Goal: Information Seeking & Learning: Check status

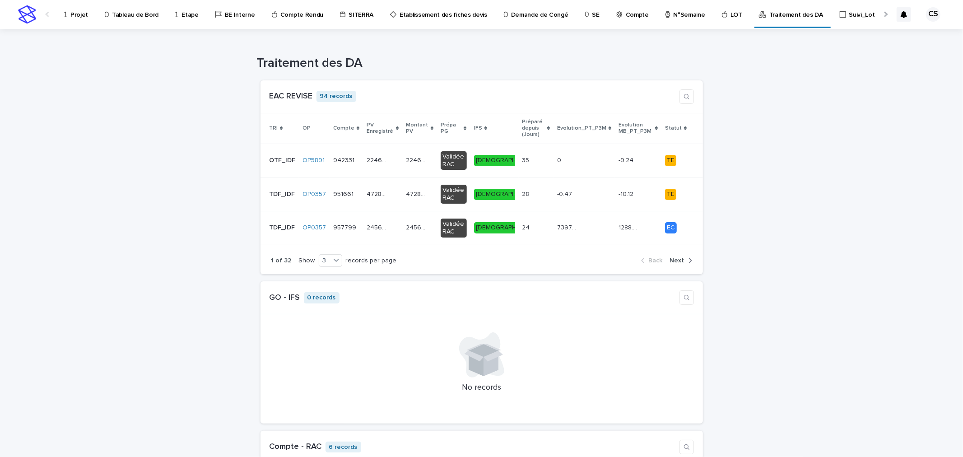
click at [70, 18] on p "Projet" at bounding box center [79, 9] width 18 height 19
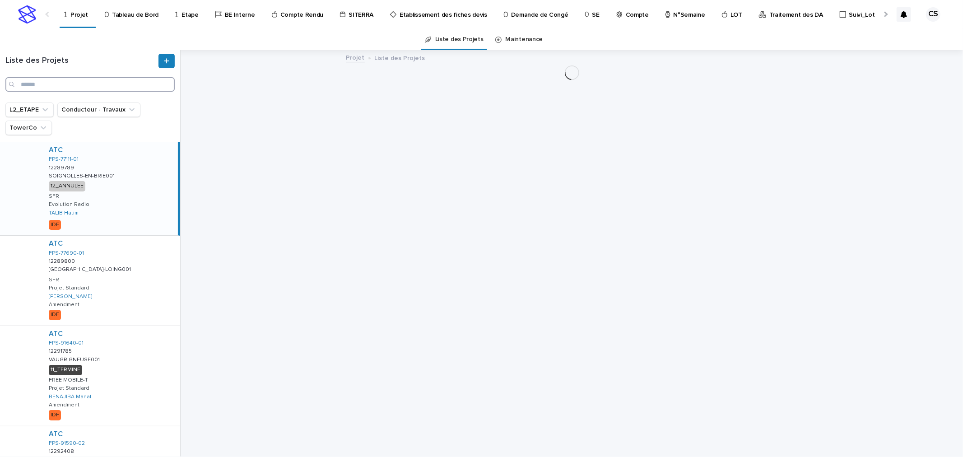
click at [102, 83] on input "Search" at bounding box center [89, 84] width 169 height 14
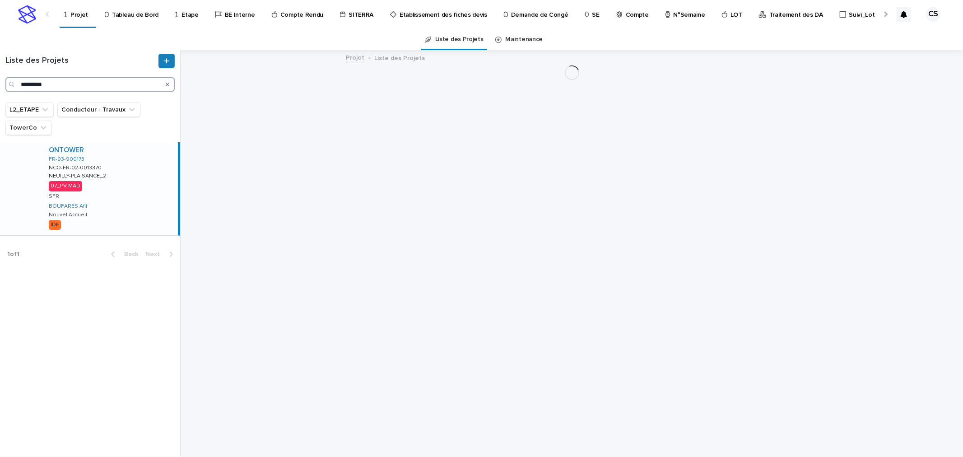
type input "*********"
click at [120, 166] on div "ONTOWER FR-93-900173 NCO-FR-02-0013370 NCO-FR-02-0013370 [GEOGRAPHIC_DATA]-PLAI…" at bounding box center [110, 188] width 136 height 93
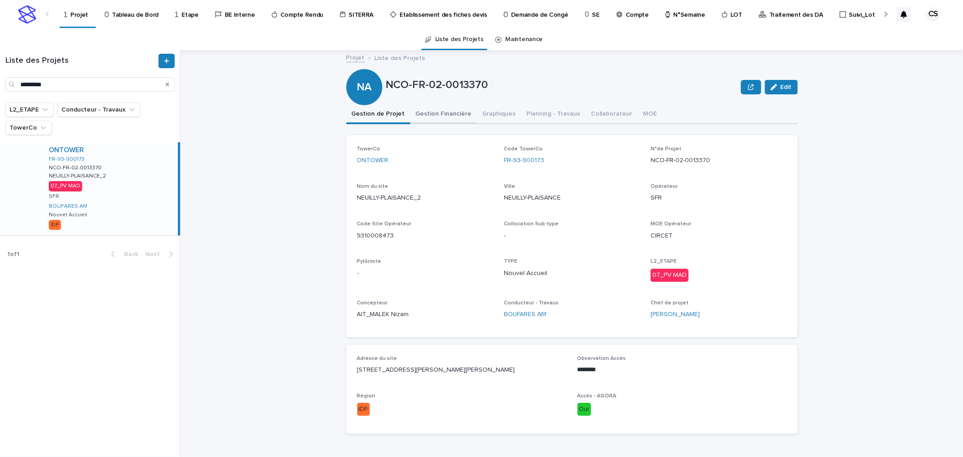
click at [446, 115] on button "Gestion Financière" at bounding box center [443, 114] width 67 height 19
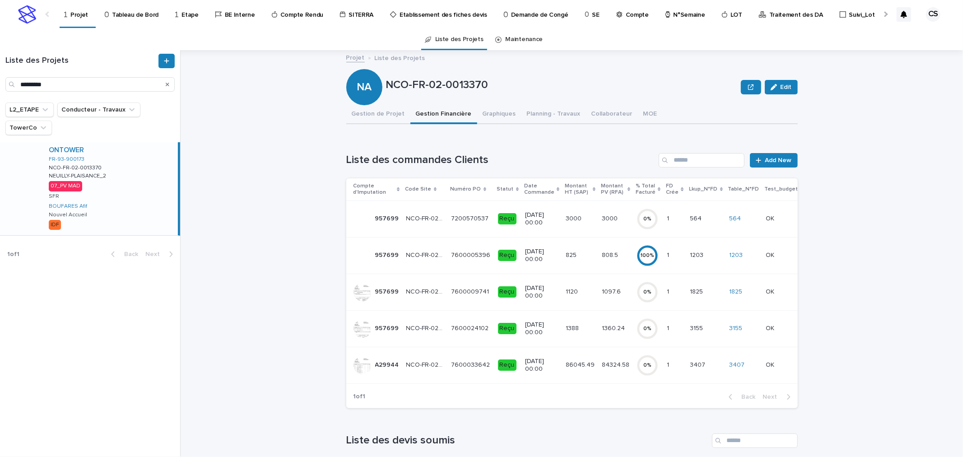
click at [503, 366] on div "Reçu" at bounding box center [507, 364] width 19 height 11
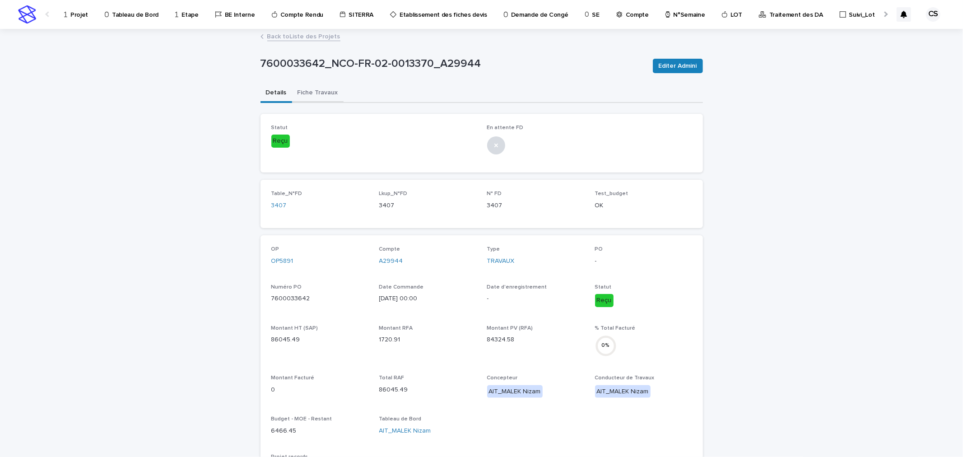
click at [307, 88] on button "Fiche Travaux" at bounding box center [317, 93] width 51 height 19
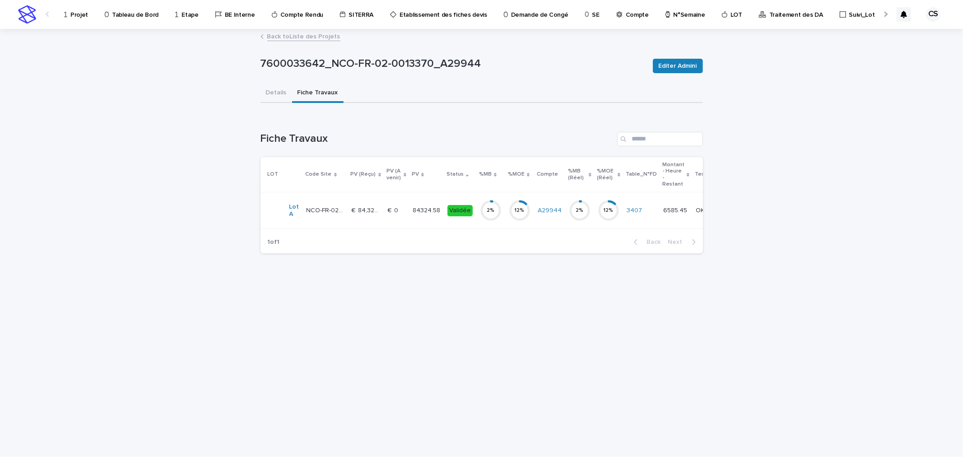
click at [379, 214] on td "€  84,324.58 €  84,324.58" at bounding box center [366, 210] width 36 height 37
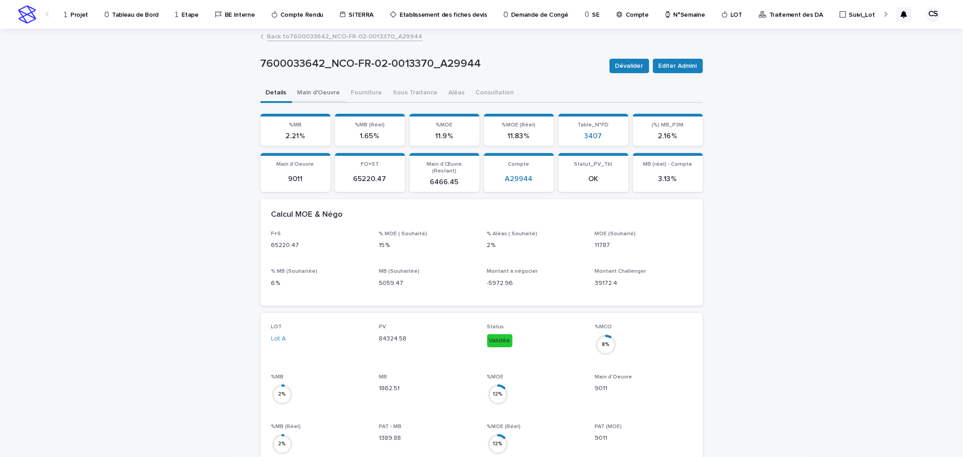
click at [319, 93] on button "Main d'Oeuvre" at bounding box center [319, 93] width 54 height 19
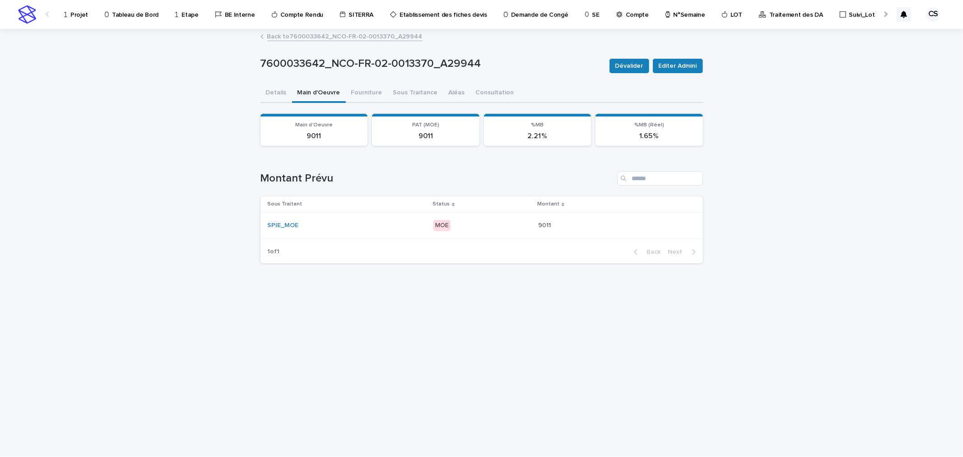
click at [376, 232] on div "SPIE_MOE" at bounding box center [347, 225] width 158 height 15
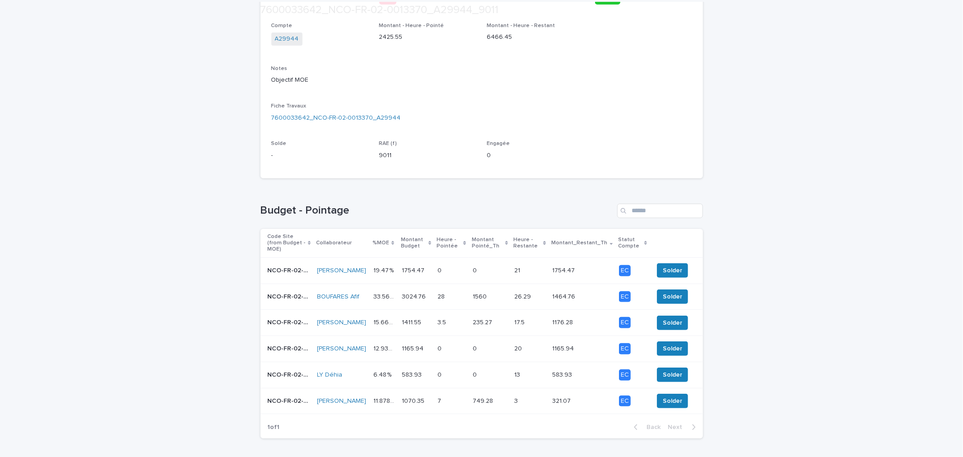
scroll to position [239, 0]
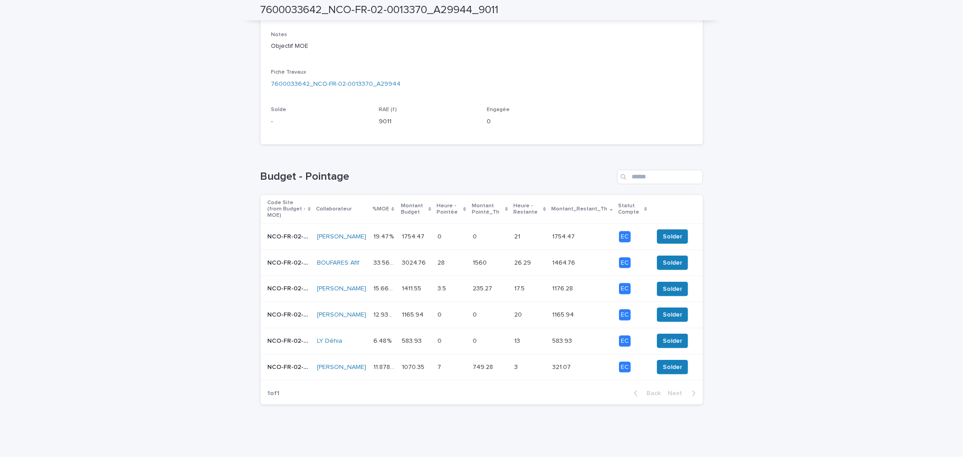
click at [402, 283] on p "1411.55" at bounding box center [412, 287] width 21 height 9
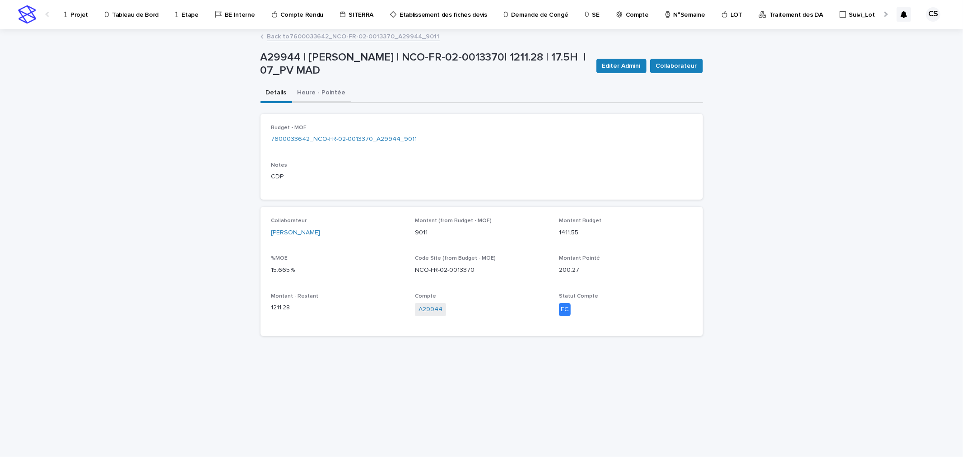
click at [331, 92] on button "Heure - Pointée" at bounding box center [321, 93] width 59 height 19
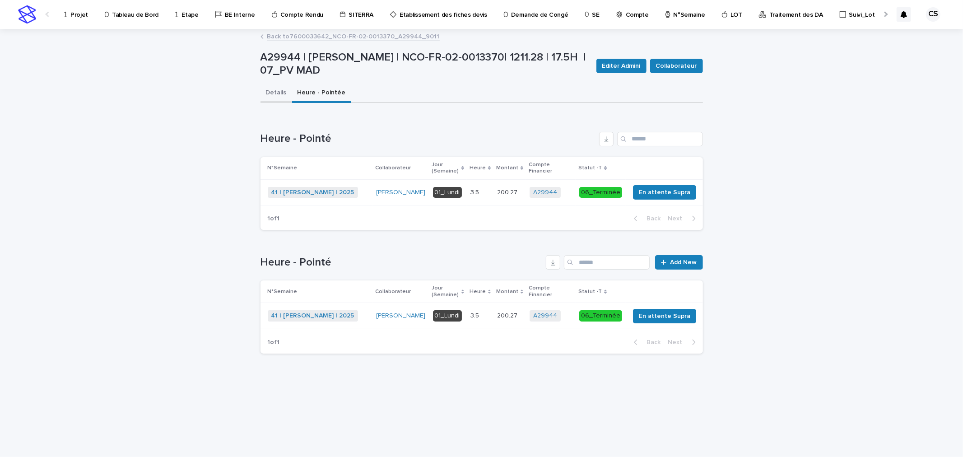
click at [280, 92] on button "Details" at bounding box center [276, 93] width 32 height 19
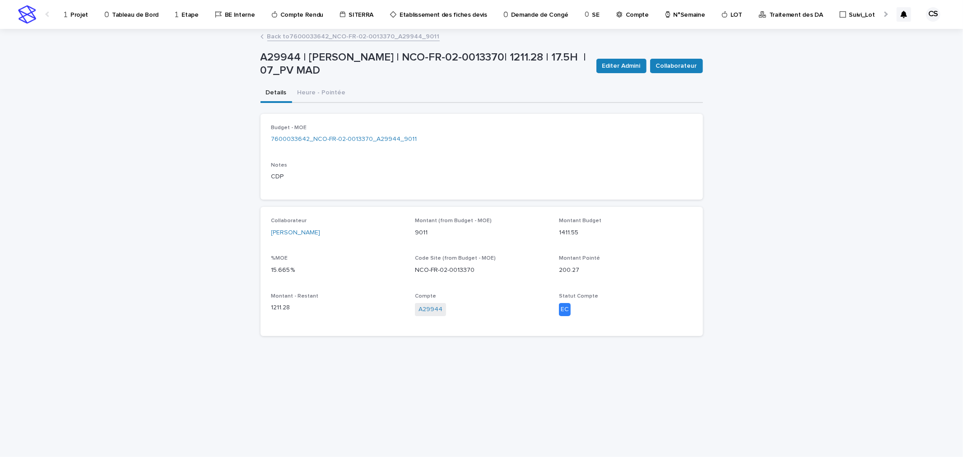
click at [323, 36] on link "Back to 7600033642_NCO-FR-02-0013370_A29944_9011" at bounding box center [353, 36] width 172 height 10
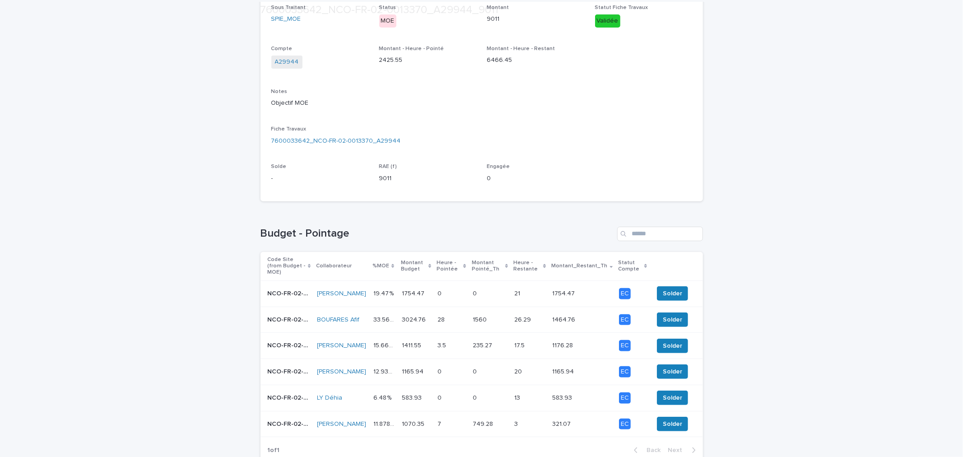
scroll to position [239, 0]
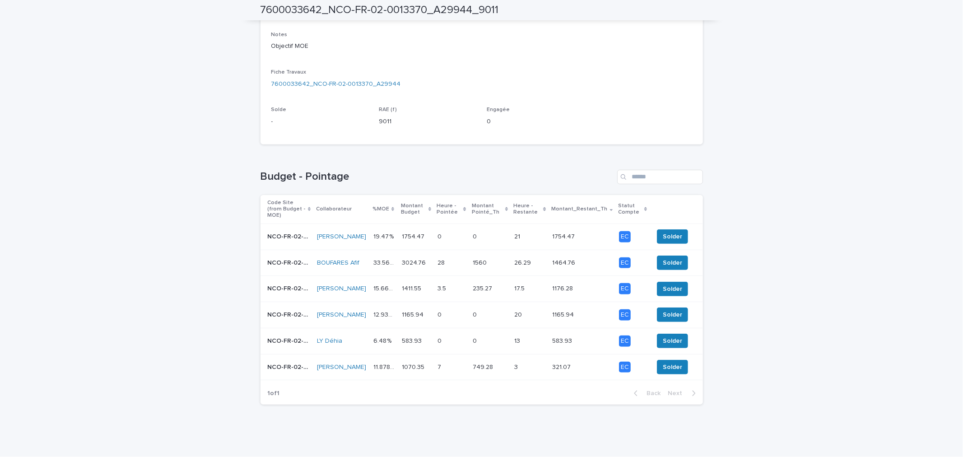
click at [500, 307] on div "0 0" at bounding box center [490, 314] width 34 height 15
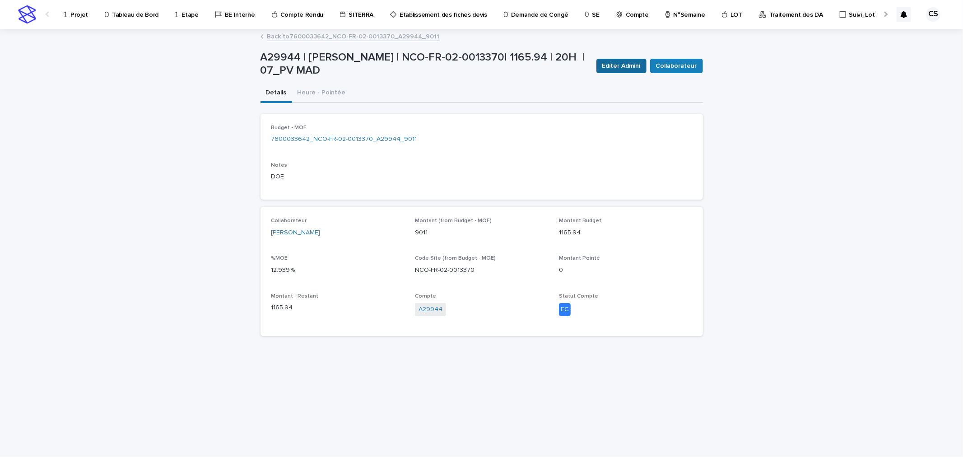
click at [620, 65] on span "Editer Admini" at bounding box center [621, 65] width 38 height 9
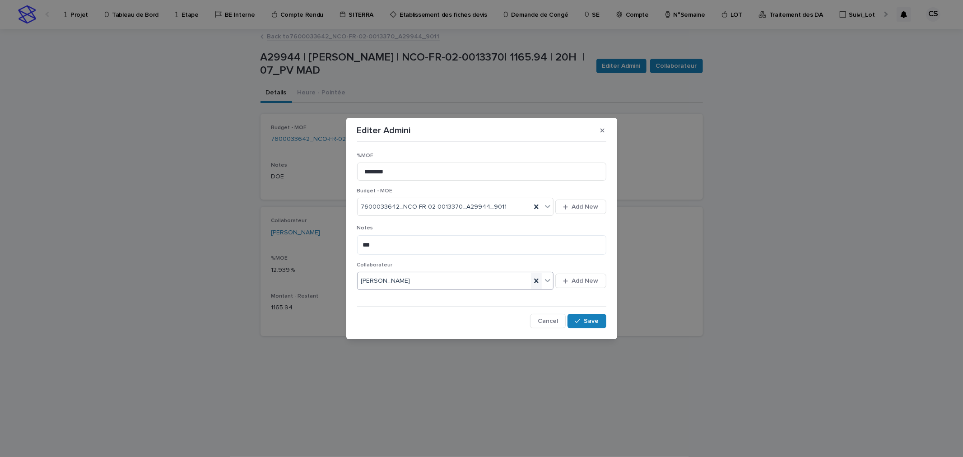
click at [535, 278] on icon at bounding box center [536, 280] width 4 height 5
type input "***"
click at [418, 295] on div "COMPTE" at bounding box center [455, 299] width 196 height 16
click at [393, 172] on input "********" at bounding box center [481, 171] width 249 height 18
click at [583, 322] on div "button" at bounding box center [579, 321] width 9 height 6
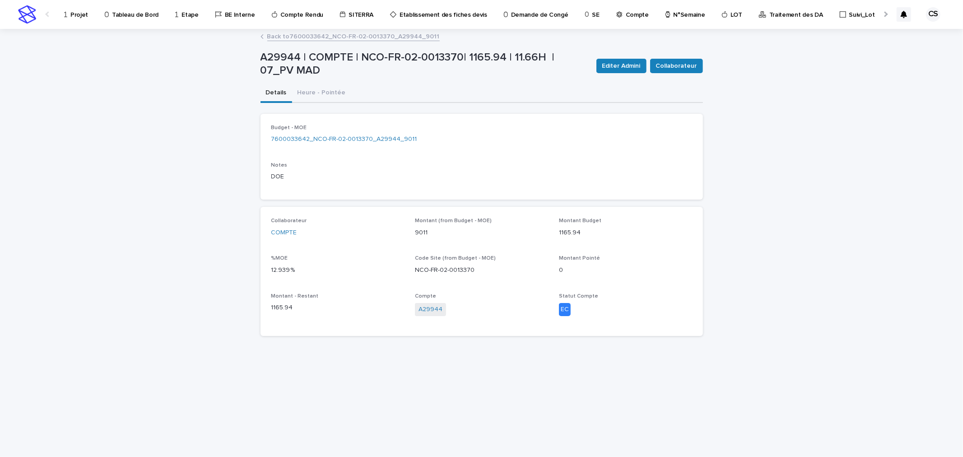
click at [372, 36] on link "Back to 7600033642_NCO-FR-02-0013370_A29944_9011" at bounding box center [353, 36] width 172 height 10
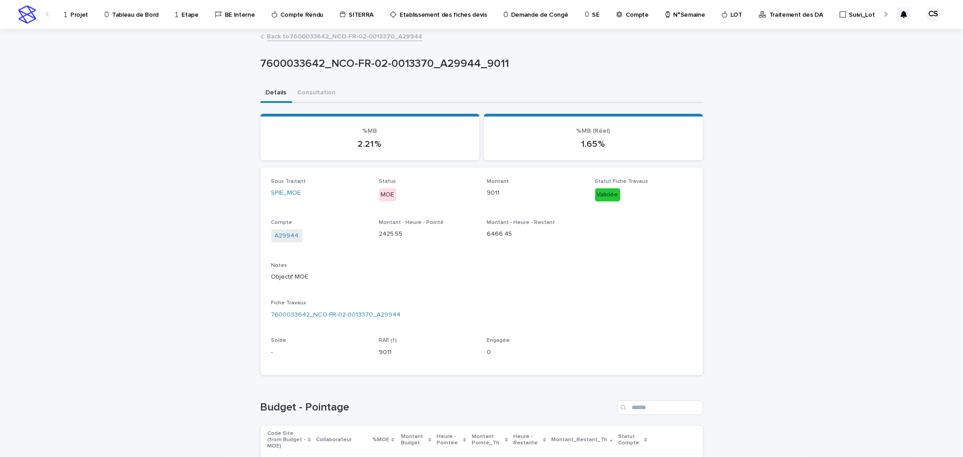
scroll to position [235, 0]
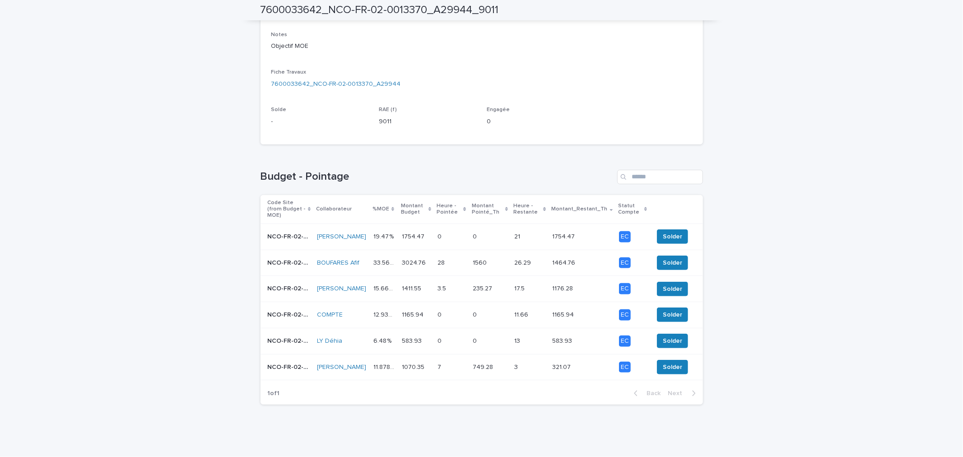
click at [522, 283] on p "17.5" at bounding box center [520, 287] width 12 height 9
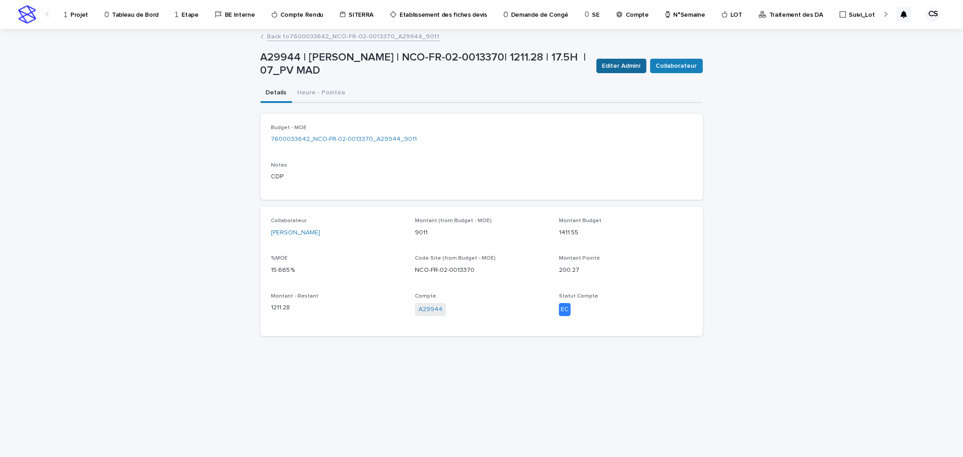
click at [624, 65] on span "Editer Admini" at bounding box center [621, 65] width 38 height 9
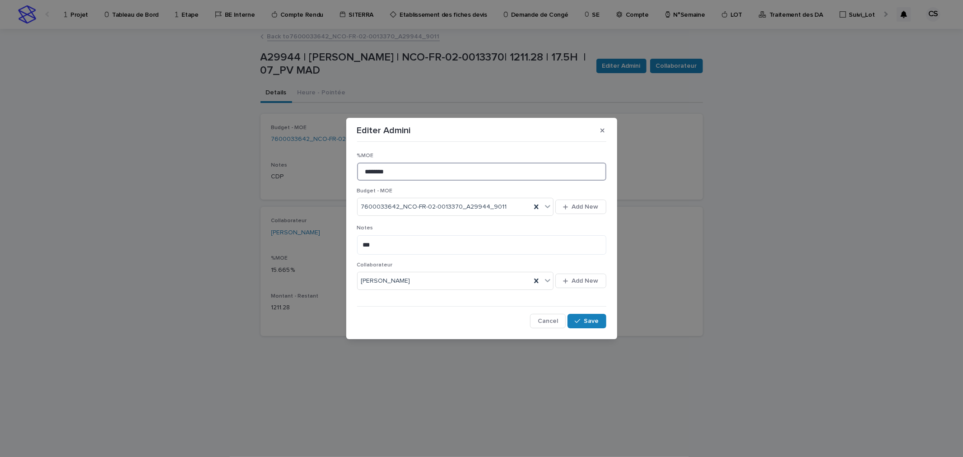
drag, startPoint x: 368, startPoint y: 171, endPoint x: 413, endPoint y: 175, distance: 44.9
click at [413, 175] on input "********" at bounding box center [481, 171] width 249 height 18
type input "**"
click at [582, 320] on div "button" at bounding box center [579, 321] width 9 height 6
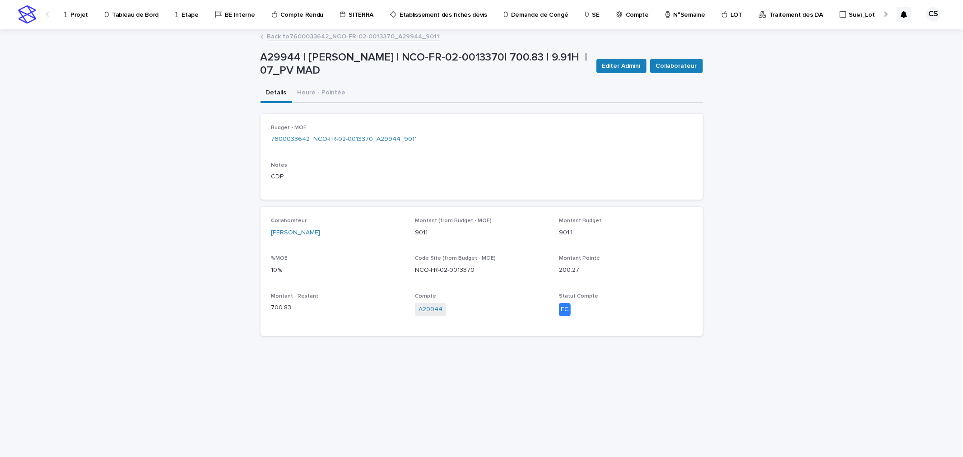
click at [368, 37] on link "Back to 7600033642_NCO-FR-02-0013370_A29944_9011" at bounding box center [353, 36] width 172 height 10
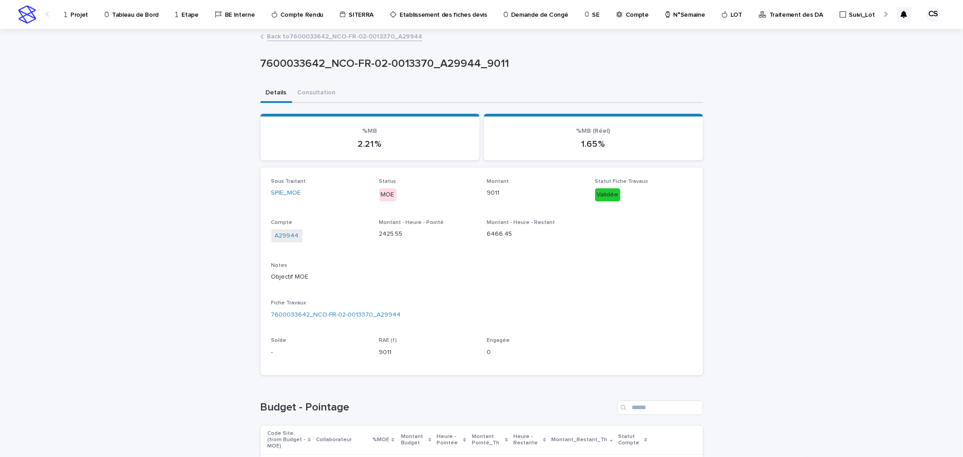
scroll to position [235, 0]
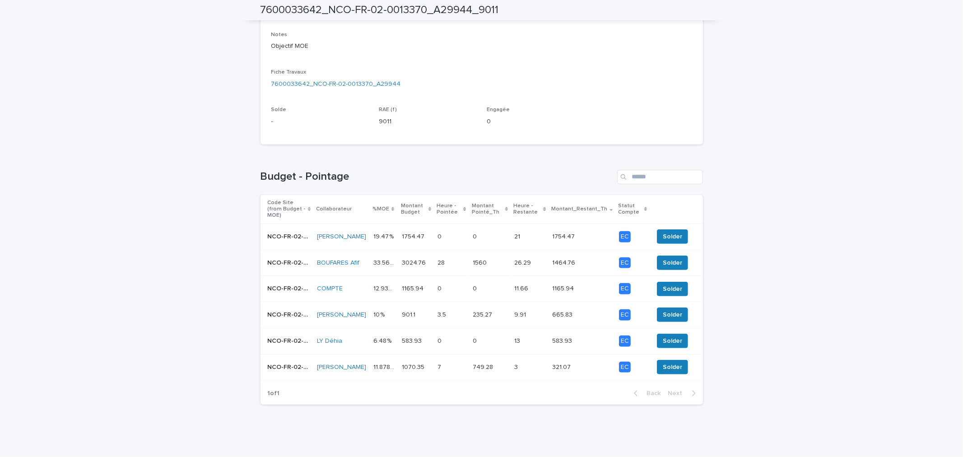
click at [476, 285] on p at bounding box center [490, 289] width 34 height 8
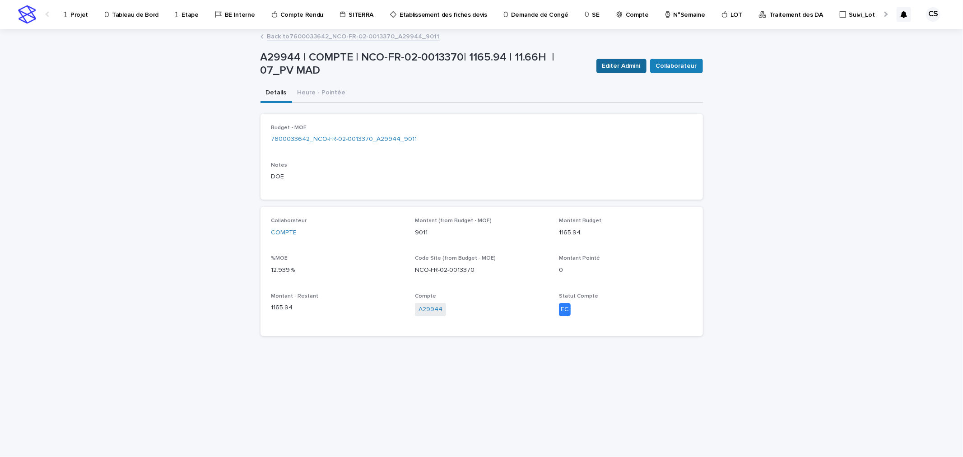
click at [615, 65] on span "Editer Admini" at bounding box center [621, 65] width 38 height 9
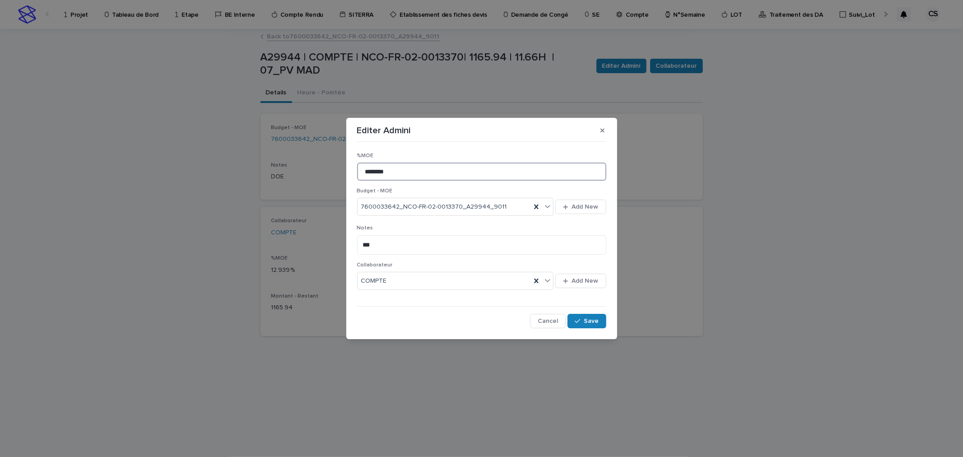
click at [366, 169] on input "********" at bounding box center [481, 171] width 249 height 18
type input "********"
click at [599, 323] on button "Save" at bounding box center [586, 321] width 38 height 14
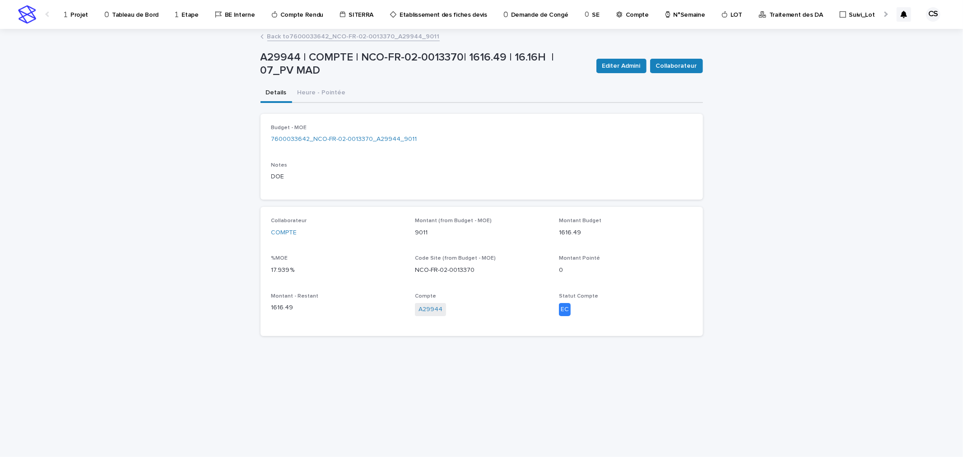
click at [298, 31] on link "Back to 7600033642_NCO-FR-02-0013370_A29944_9011" at bounding box center [353, 36] width 172 height 10
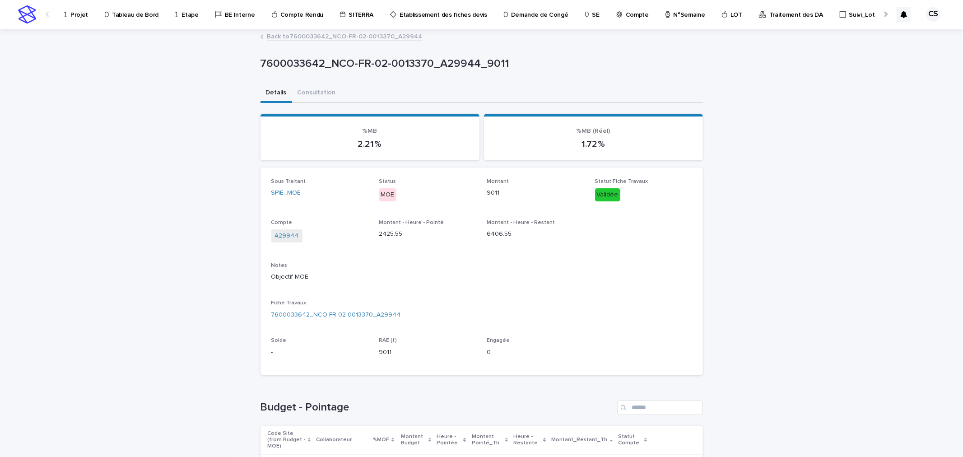
click at [335, 37] on link "Back to 7600033642_NCO-FR-02-0013370_A29944" at bounding box center [344, 36] width 155 height 10
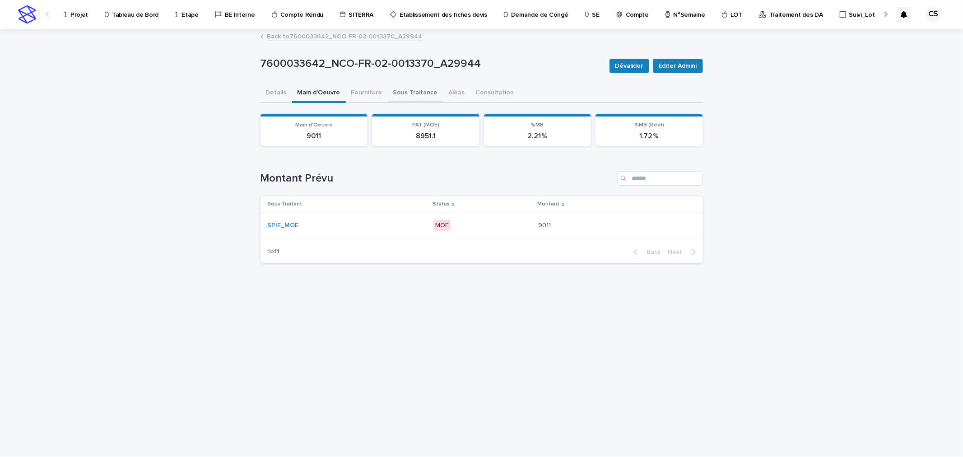
click at [421, 92] on button "Sous Traitance" at bounding box center [416, 93] width 56 height 19
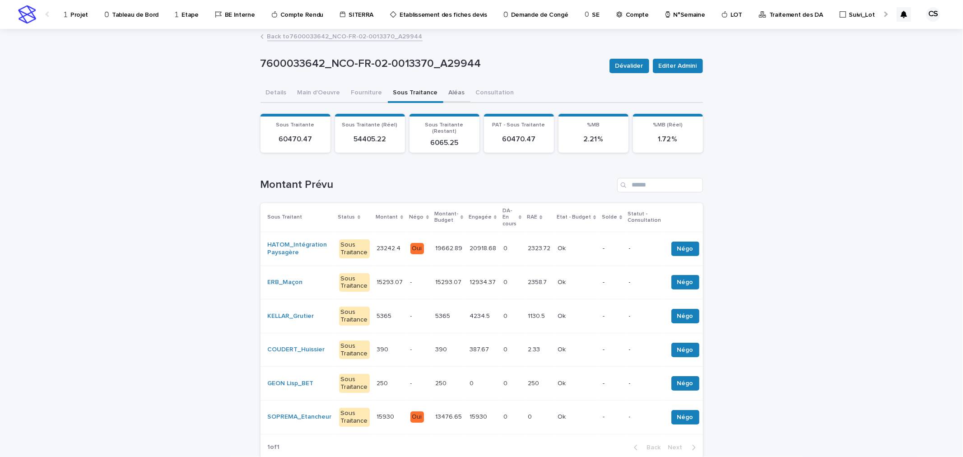
click at [447, 91] on button "Aléas" at bounding box center [456, 93] width 27 height 19
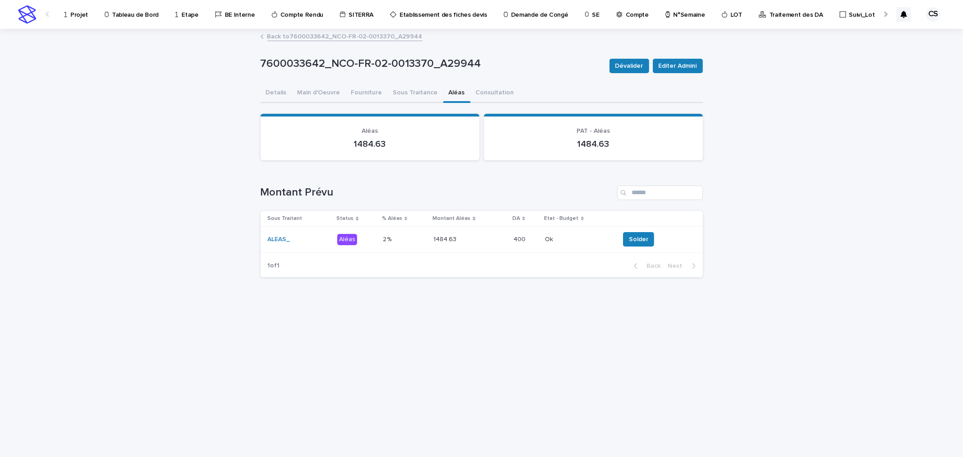
click at [468, 232] on div "1484.63 1484.63" at bounding box center [469, 239] width 72 height 15
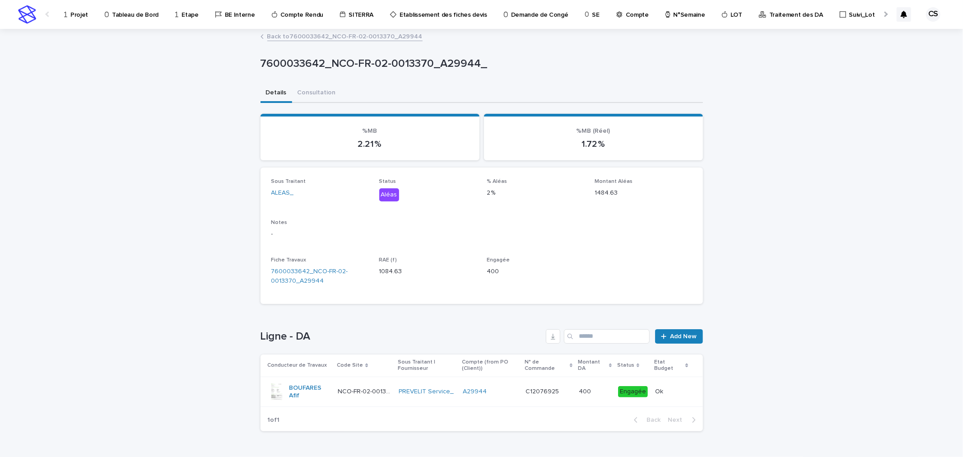
click at [271, 31] on link "Back to 7600033642_NCO-FR-02-0013370_A29944" at bounding box center [344, 36] width 155 height 10
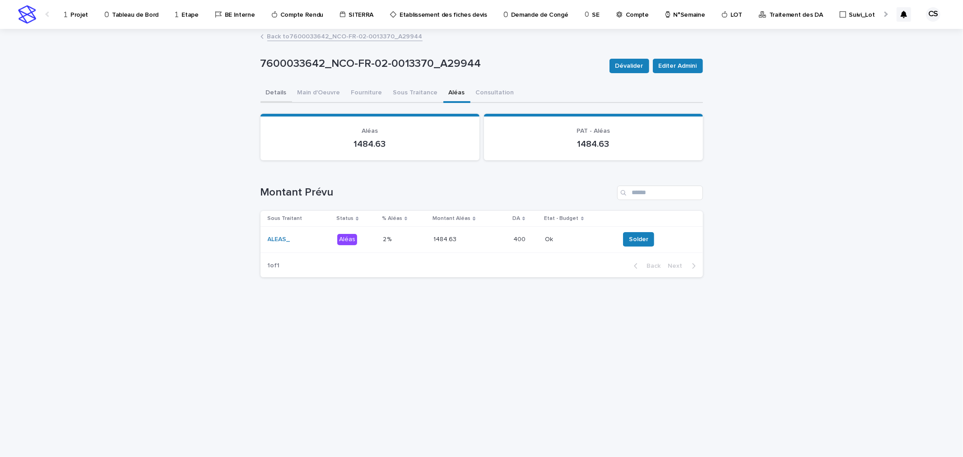
click at [273, 91] on button "Details" at bounding box center [276, 93] width 32 height 19
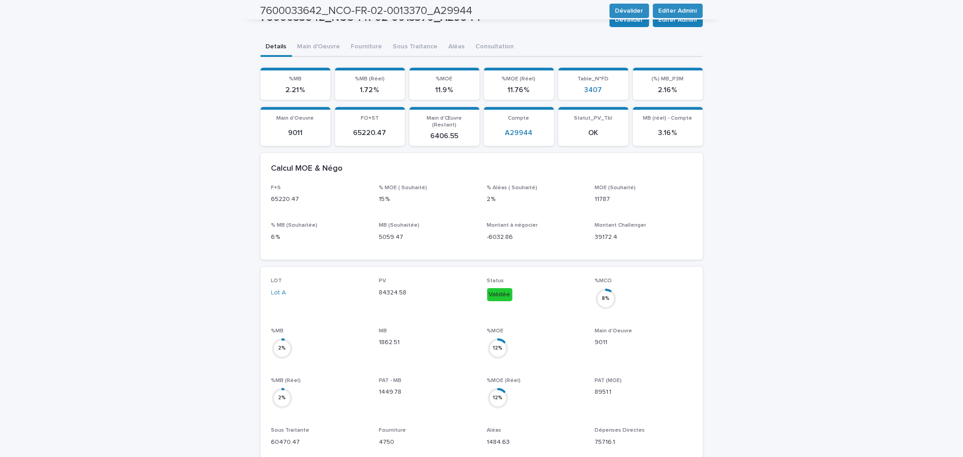
scroll to position [46, 0]
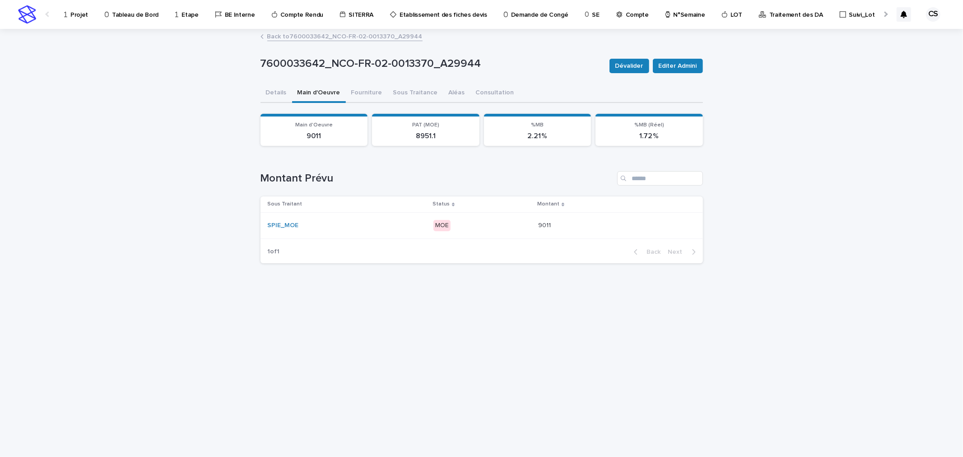
click at [405, 212] on td "SPIE_MOE" at bounding box center [344, 225] width 169 height 26
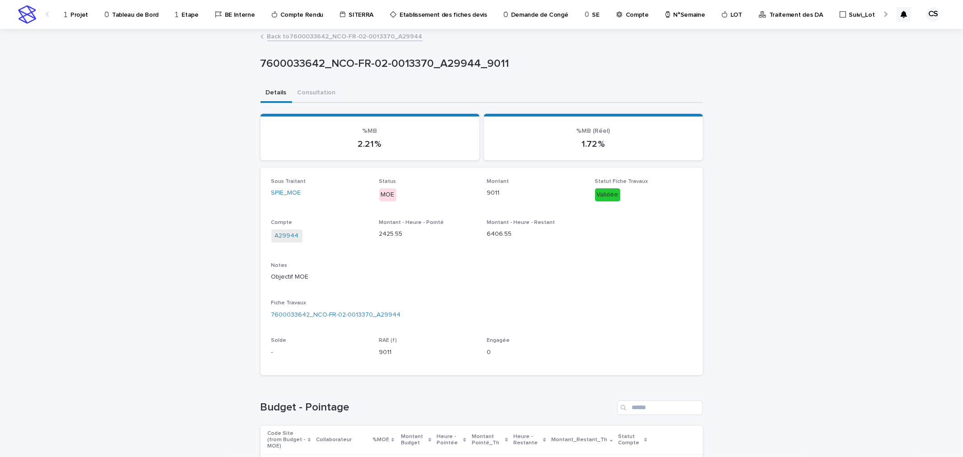
click at [77, 20] on link "Projet" at bounding box center [77, 14] width 29 height 28
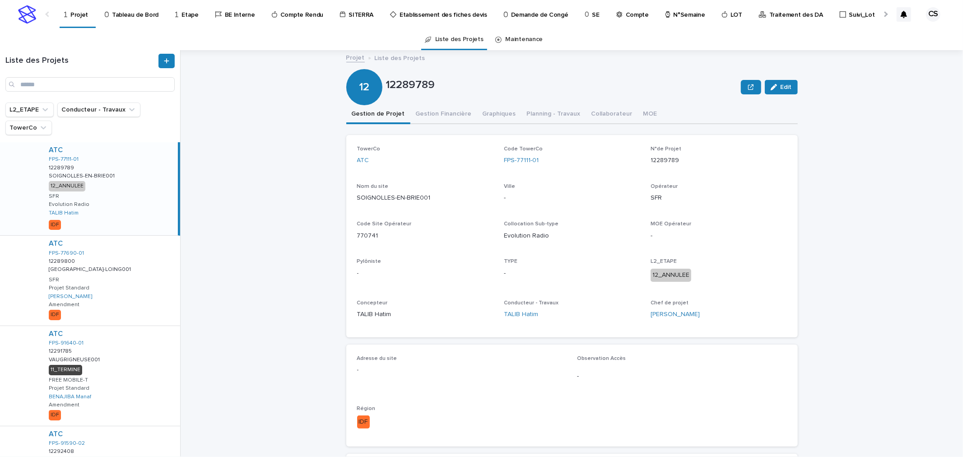
click at [769, 17] on p "Traitement des DA" at bounding box center [796, 9] width 54 height 19
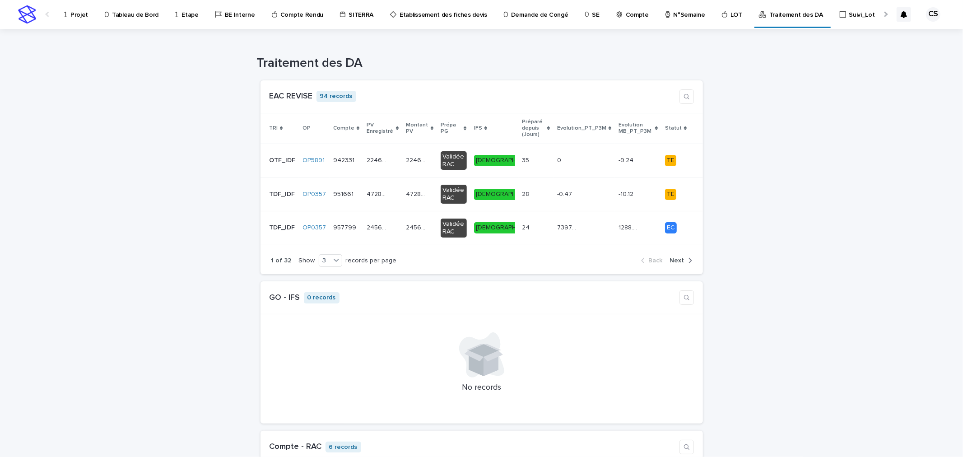
click at [84, 16] on p "Projet" at bounding box center [79, 9] width 18 height 19
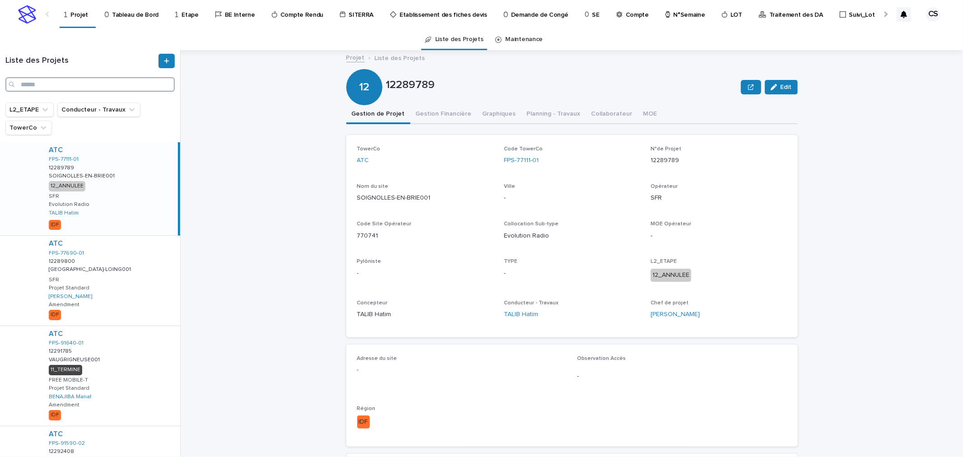
click at [98, 83] on input "Search" at bounding box center [89, 84] width 169 height 14
click at [68, 94] on div "Liste des Projets" at bounding box center [90, 76] width 180 height 52
click at [70, 84] on input "Search" at bounding box center [89, 84] width 169 height 14
type input "*******"
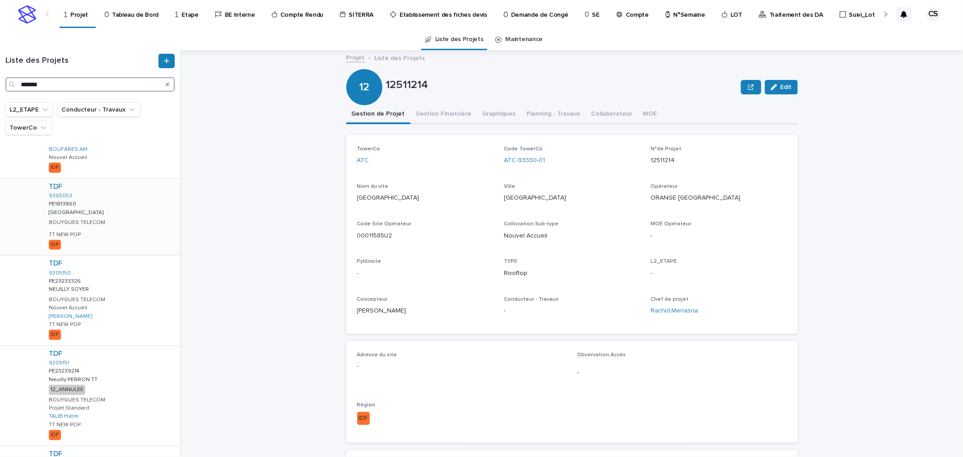
scroll to position [167, 0]
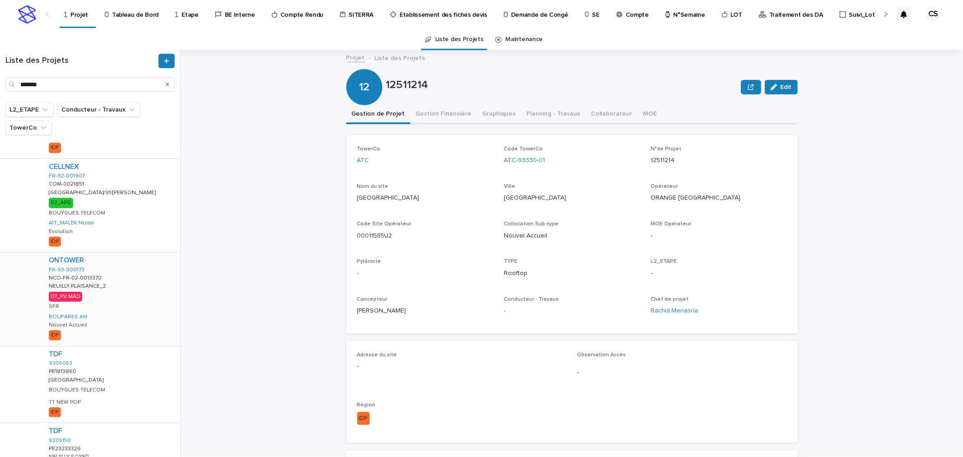
click at [111, 269] on div "ONTOWER FR-93-900173 NCO-FR-02-0013370 NCO-FR-02-0013370 [GEOGRAPHIC_DATA]-PLAI…" at bounding box center [111, 298] width 139 height 93
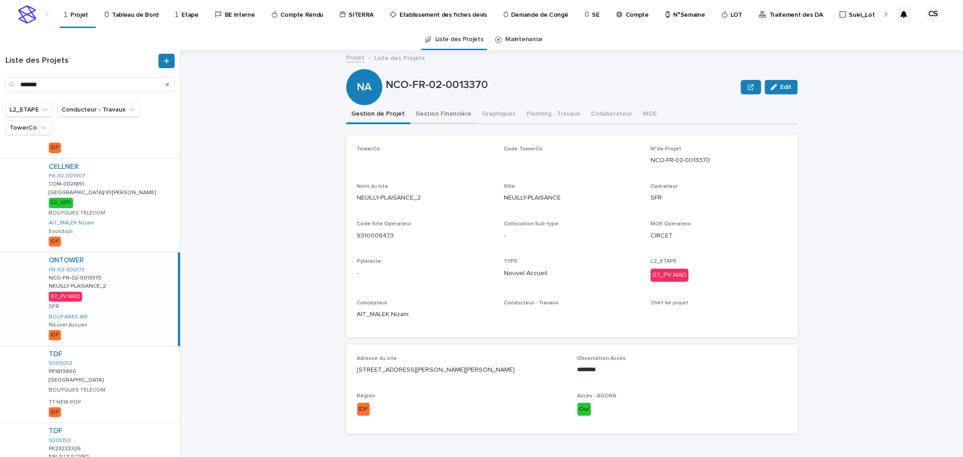
click at [438, 116] on button "Gestion Financière" at bounding box center [443, 114] width 67 height 19
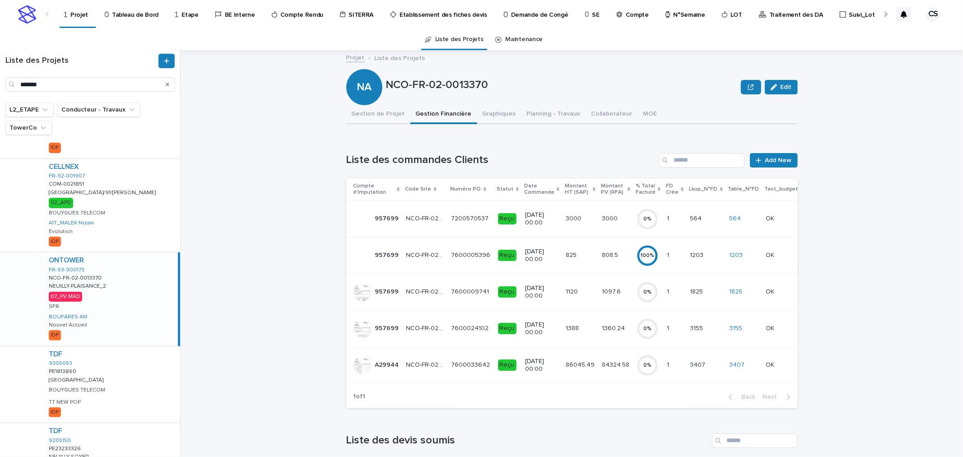
click at [602, 366] on p "84324.58" at bounding box center [616, 363] width 29 height 9
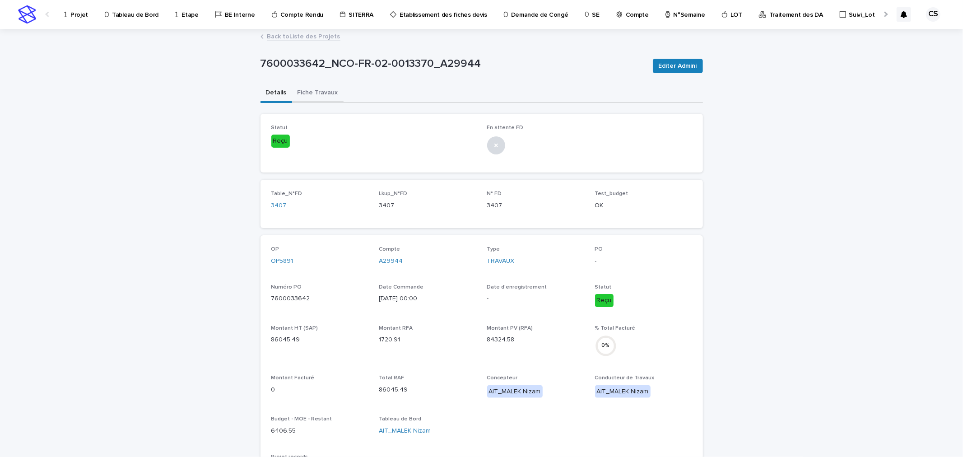
click at [293, 92] on button "Fiche Travaux" at bounding box center [317, 93] width 51 height 19
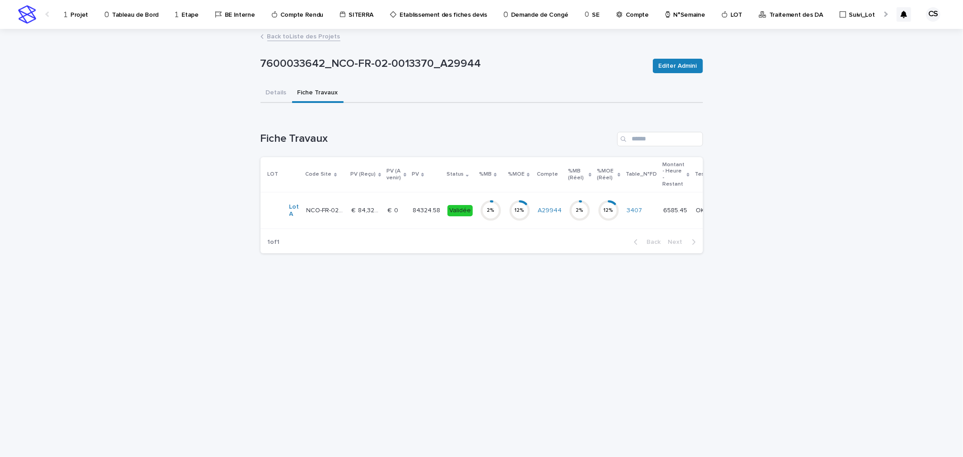
click at [397, 215] on div "€  0 €  0" at bounding box center [397, 210] width 18 height 15
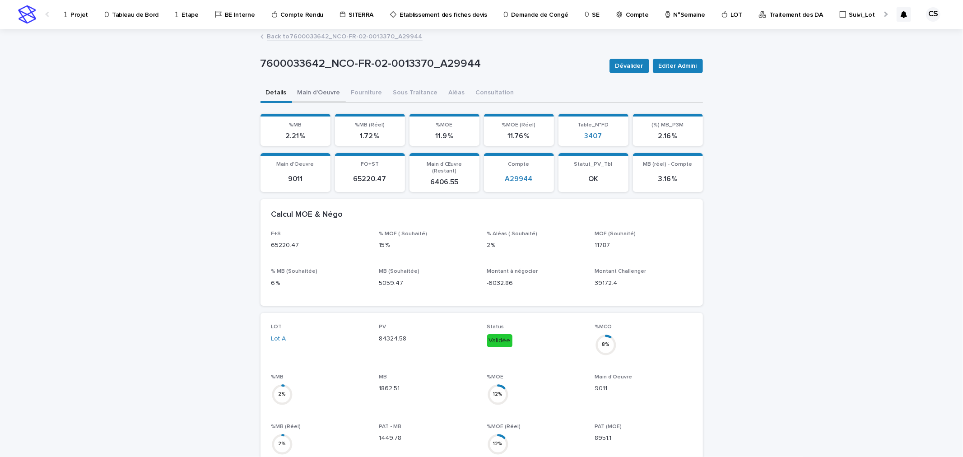
click at [314, 91] on button "Main d'Oeuvre" at bounding box center [319, 93] width 54 height 19
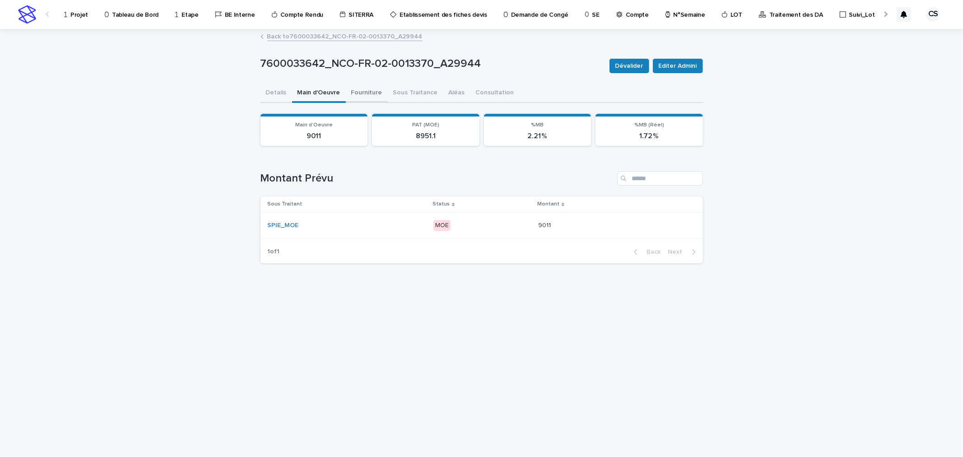
click at [357, 94] on button "Fourniture" at bounding box center [367, 93] width 42 height 19
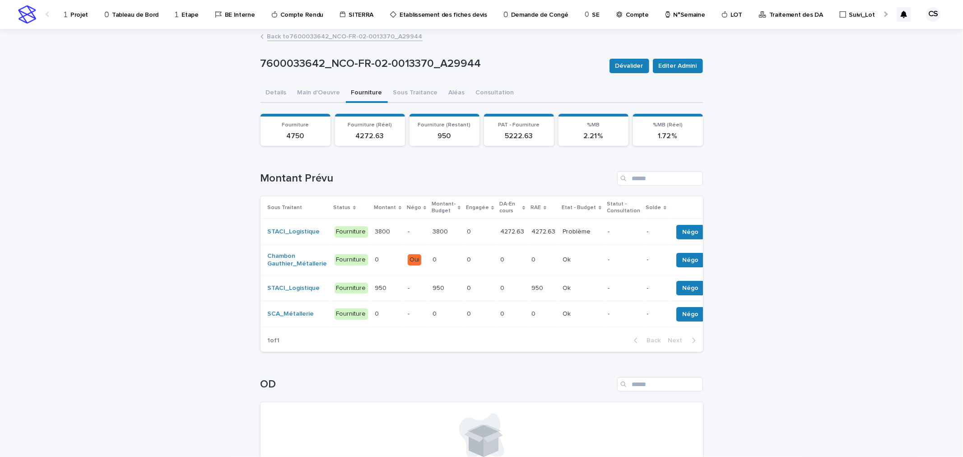
click at [389, 228] on p at bounding box center [387, 232] width 25 height 8
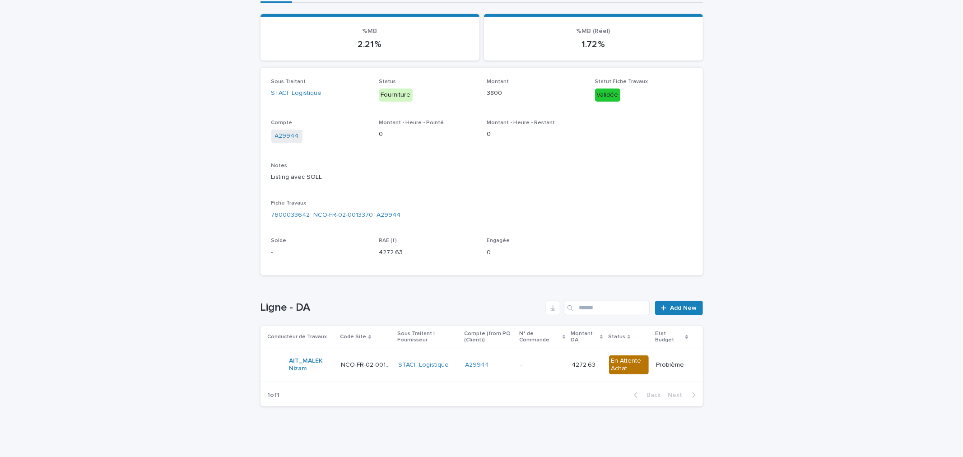
scroll to position [100, 0]
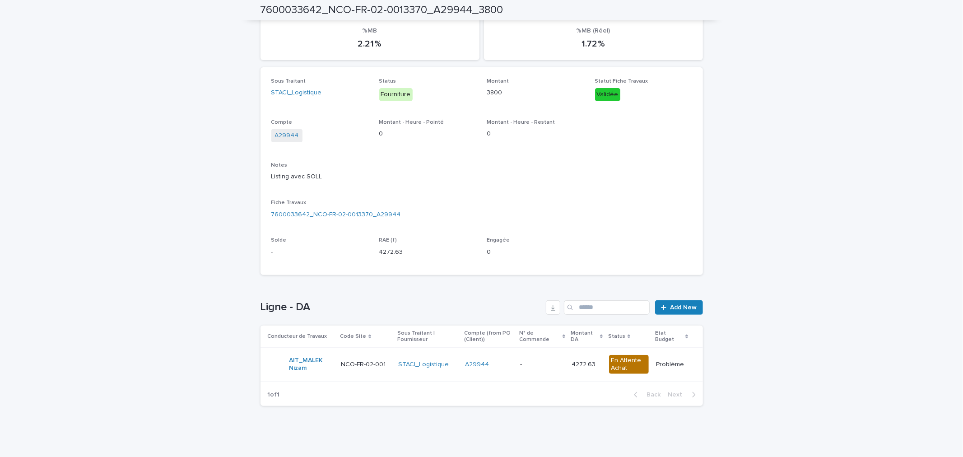
click at [273, 360] on div at bounding box center [277, 364] width 18 height 18
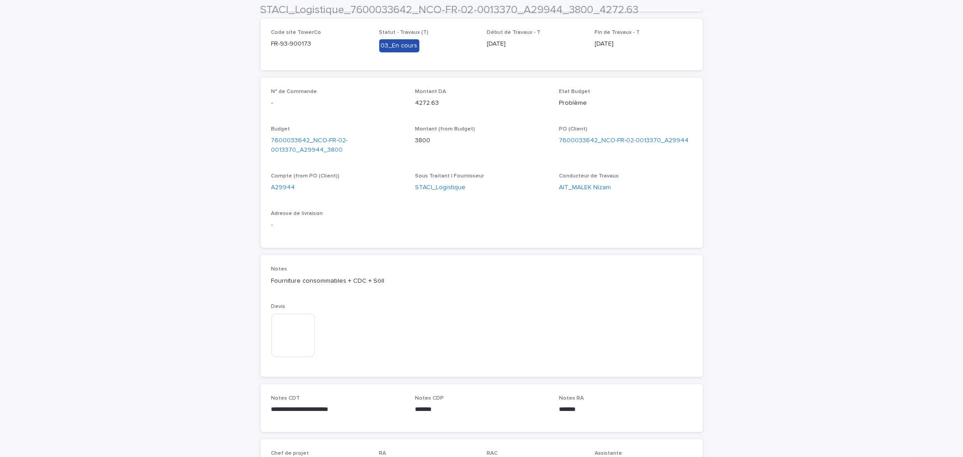
scroll to position [382, 0]
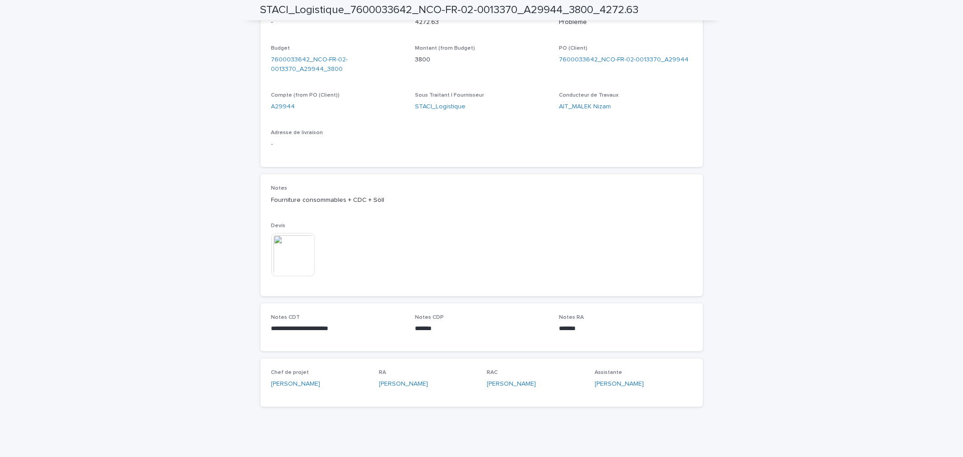
click at [294, 252] on img at bounding box center [292, 254] width 43 height 43
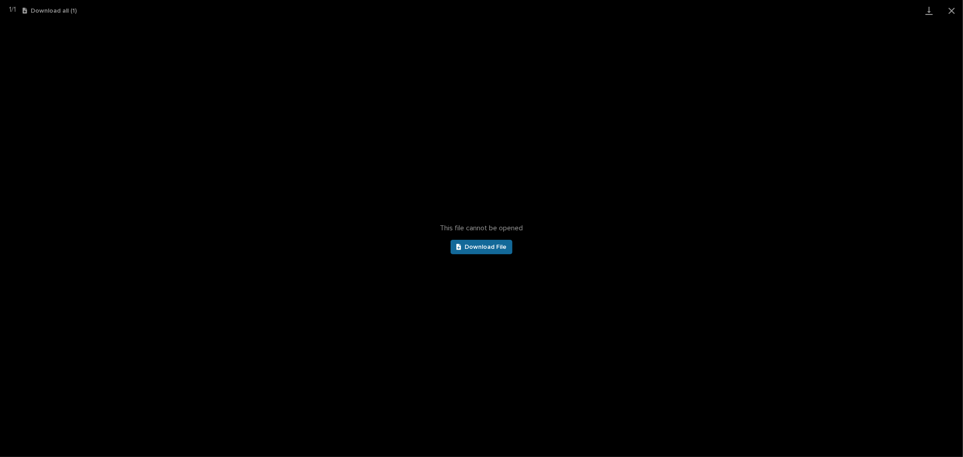
click at [474, 249] on span "Download File" at bounding box center [485, 247] width 42 height 6
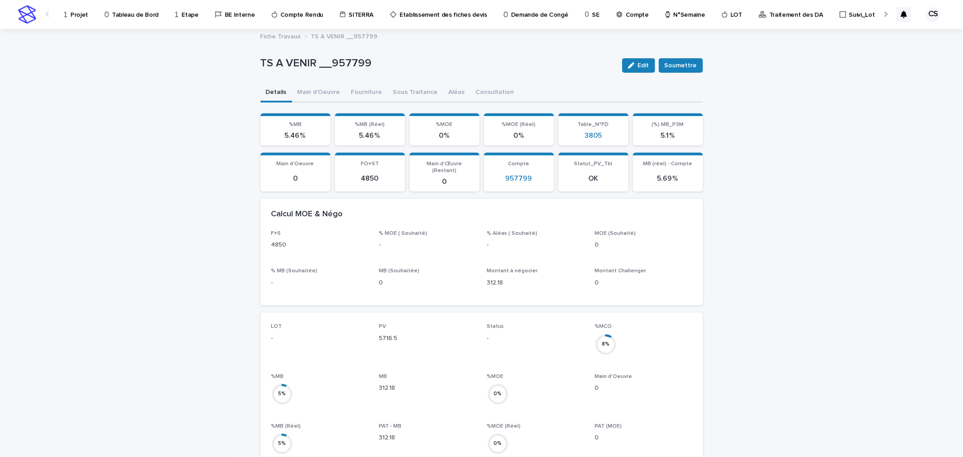
click at [64, 14] on icon at bounding box center [65, 14] width 3 height 6
